Goal: Task Accomplishment & Management: Manage account settings

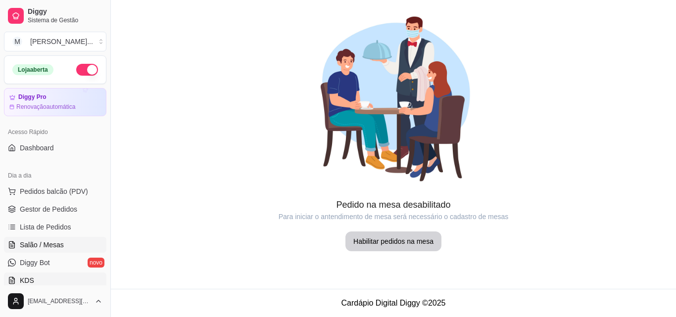
click at [69, 277] on link "KDS" at bounding box center [55, 281] width 103 height 16
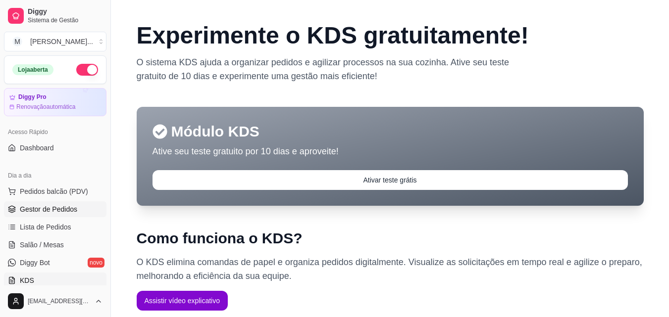
click at [51, 209] on span "Gestor de Pedidos" at bounding box center [48, 210] width 57 height 10
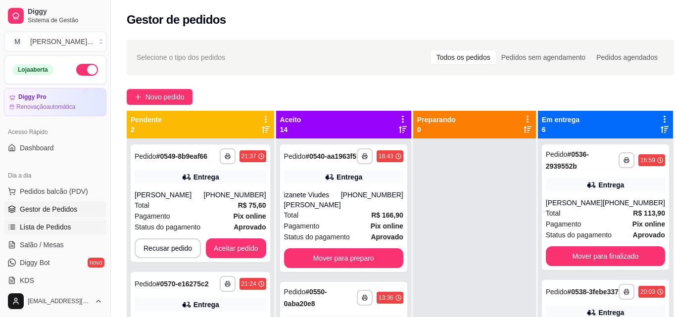
click at [65, 229] on span "Lista de Pedidos" at bounding box center [46, 227] width 52 height 10
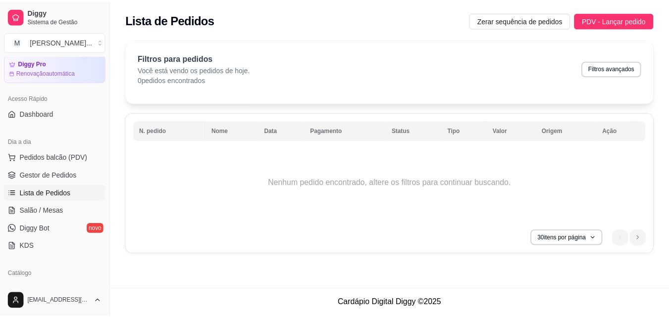
scroll to position [99, 0]
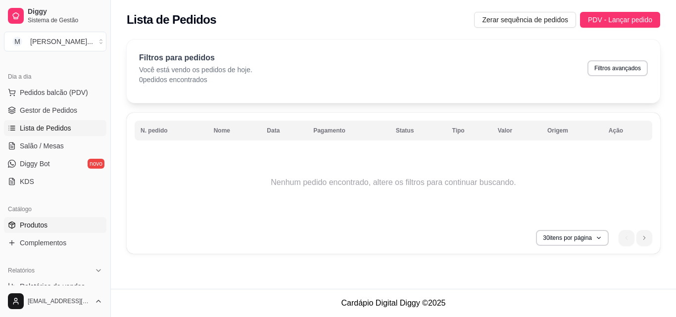
click at [48, 222] on link "Produtos" at bounding box center [55, 225] width 103 height 16
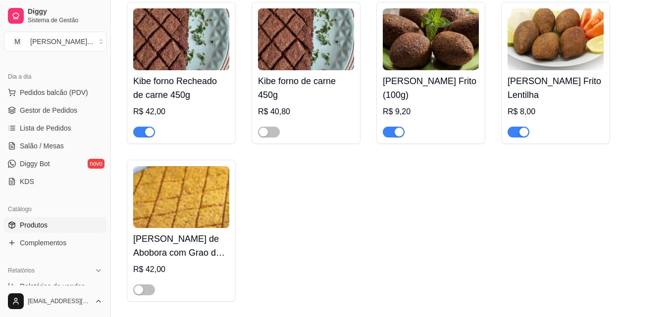
scroll to position [1684, 0]
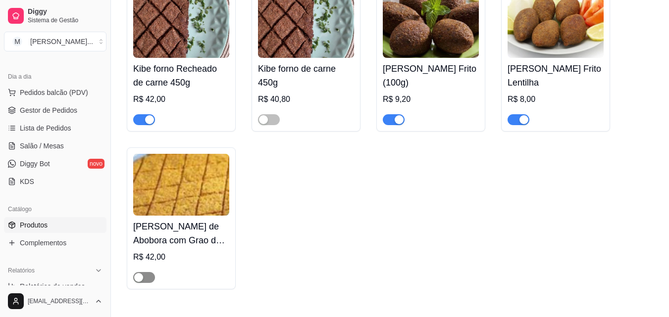
click at [143, 273] on div "button" at bounding box center [138, 277] width 9 height 9
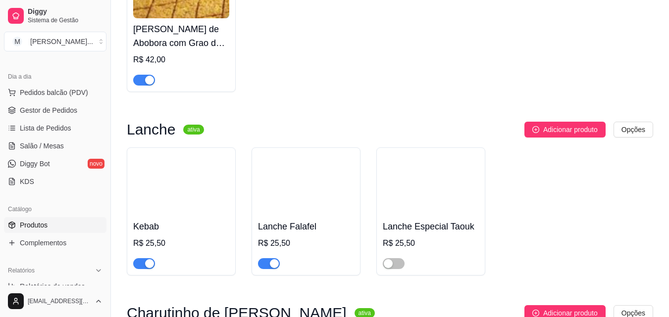
scroll to position [1882, 0]
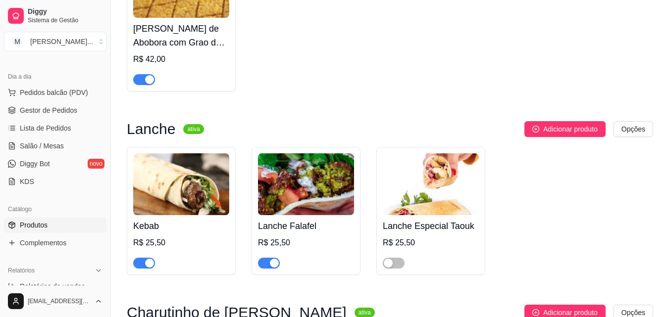
click at [155, 73] on div at bounding box center [144, 79] width 22 height 12
click at [144, 74] on button "button" at bounding box center [144, 79] width 22 height 11
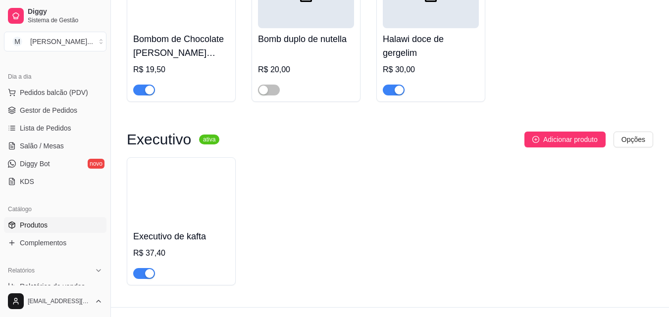
scroll to position [4199, 0]
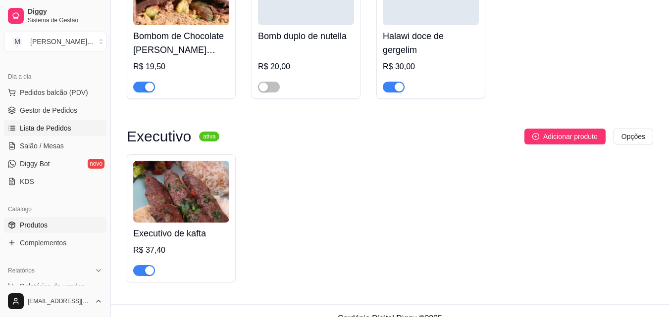
click at [67, 132] on span "Lista de Pedidos" at bounding box center [46, 128] width 52 height 10
